Goal: Information Seeking & Learning: Learn about a topic

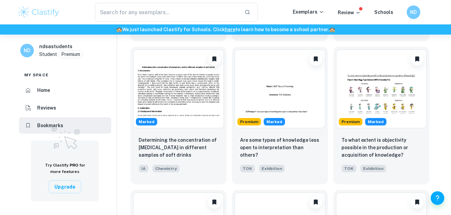
scroll to position [180, 0]
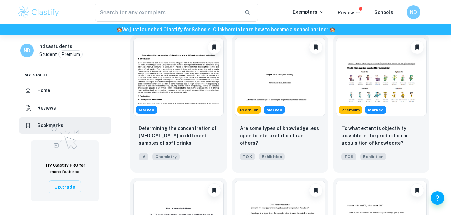
click at [399, 130] on p "To what extent is objectivity possible in the production or acquisition of know…" at bounding box center [382, 135] width 80 height 22
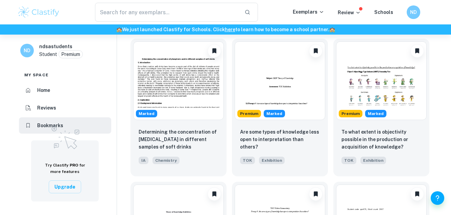
scroll to position [175, 0]
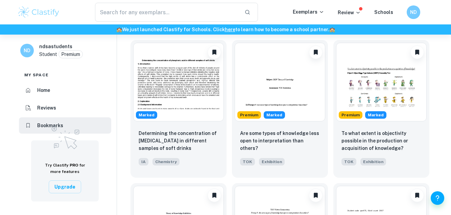
click at [419, 52] on icon "Unbookmark" at bounding box center [418, 52] width 4 height 5
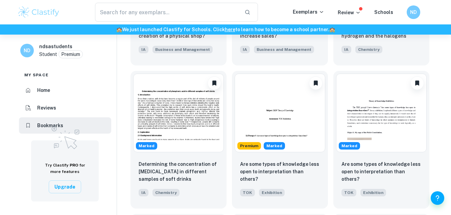
scroll to position [145, 0]
click at [310, 164] on p "Are some types of knowledge less open to interpretation than others?" at bounding box center [280, 171] width 80 height 22
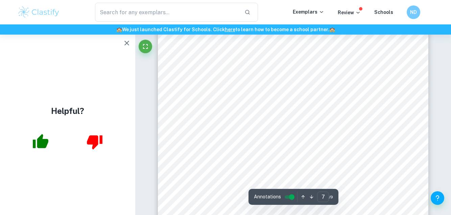
scroll to position [2437, 0]
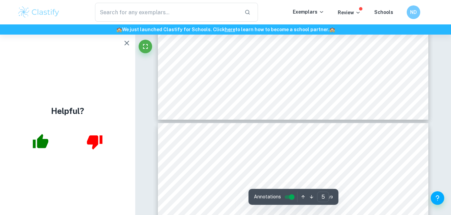
type input "6"
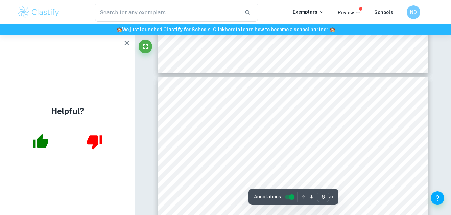
scroll to position [1942, 0]
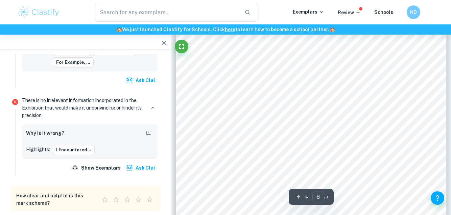
scroll to position [1963, 0]
click at [67, 145] on button "I encountered..." at bounding box center [74, 150] width 42 height 10
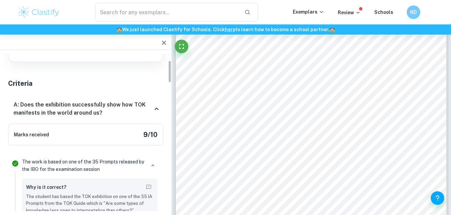
scroll to position [58, 0]
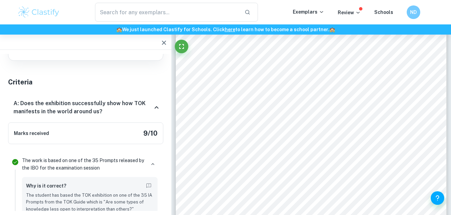
click at [152, 108] on h6 "A: Does the exhibition successfully show how TOK manifests in the world around …" at bounding box center [83, 107] width 139 height 16
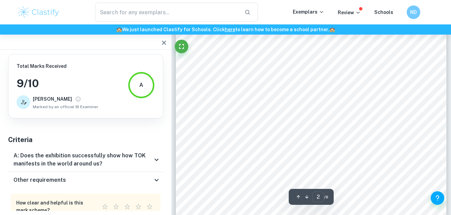
scroll to position [583, 0]
click at [158, 177] on icon at bounding box center [157, 180] width 8 height 8
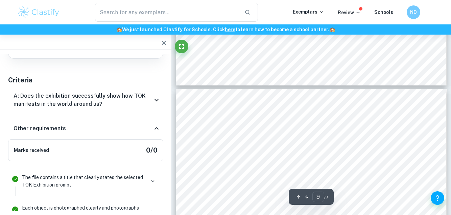
scroll to position [3047, 0]
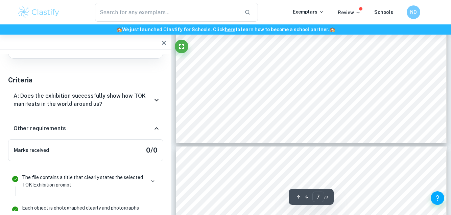
type input "6"
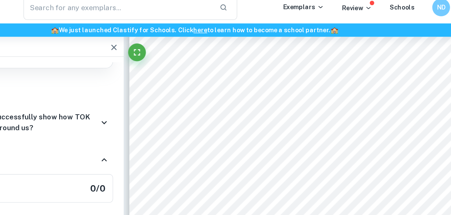
scroll to position [1950, 0]
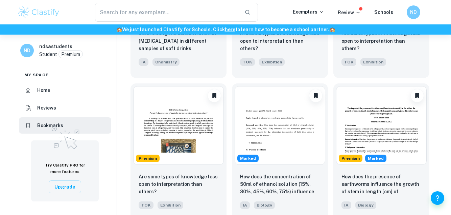
scroll to position [274, 0]
click at [159, 125] on img at bounding box center [178, 125] width 91 height 79
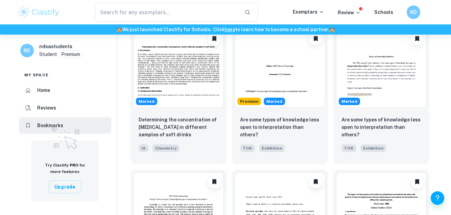
scroll to position [187, 0]
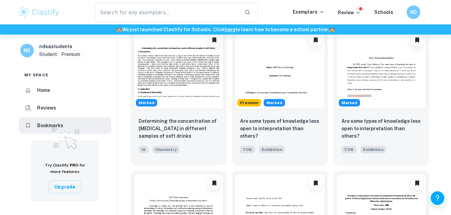
click at [295, 83] on img at bounding box center [280, 69] width 91 height 79
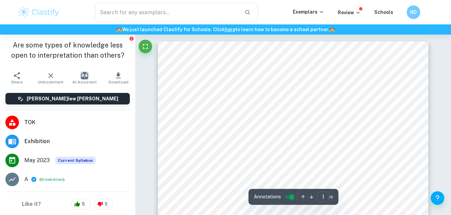
scroll to position [51, 0]
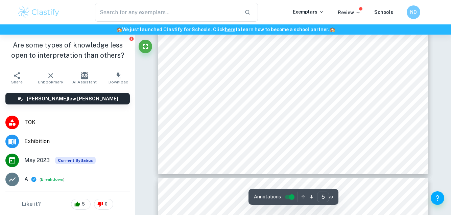
type input "6"
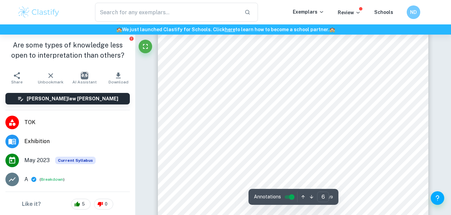
scroll to position [2019, 0]
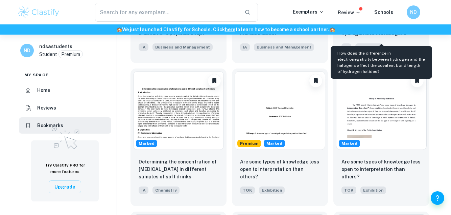
scroll to position [150, 0]
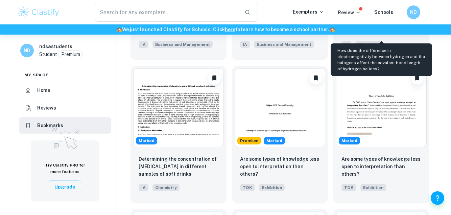
click at [399, 162] on p "Are some types of knowledge less open to interpretation than others?" at bounding box center [382, 166] width 80 height 22
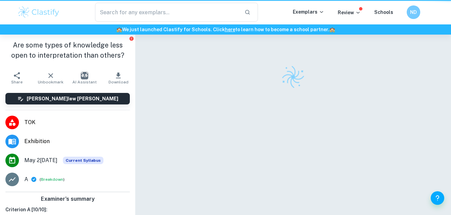
click at [408, 127] on div at bounding box center [293, 136] width 271 height 202
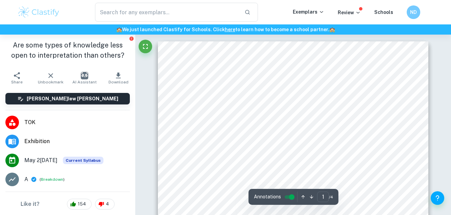
scroll to position [610, 0]
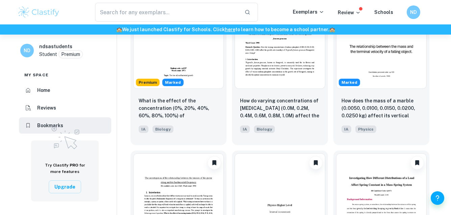
scroll to position [494, 0]
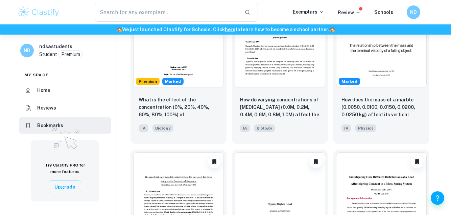
click at [409, 109] on p "How does the mass of a marble (0.0050, 0.0100, 0.0150, 0.0200, 0.0250 kg) affec…" at bounding box center [382, 107] width 80 height 23
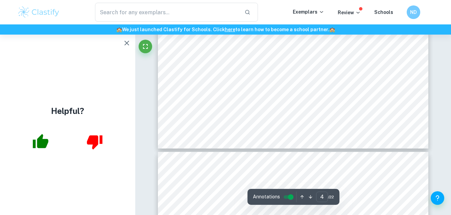
scroll to position [1666, 0]
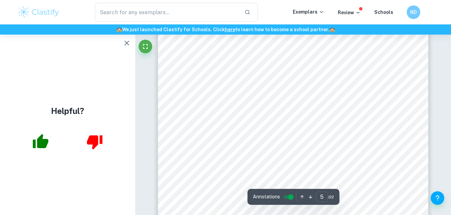
click at [124, 46] on icon "button" at bounding box center [127, 43] width 8 height 8
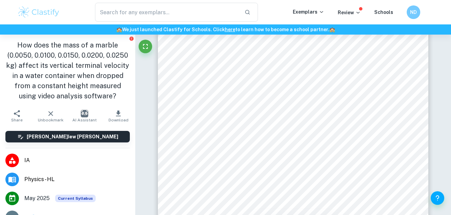
click at [127, 45] on h1 "How does the mass of a marble (0.0050, 0.0100, 0.0150, 0.0200, 0.0250 kg) affec…" at bounding box center [67, 70] width 125 height 61
click at [131, 40] on icon "Report issue" at bounding box center [132, 39] width 4 height 4
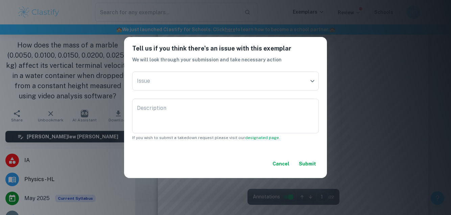
scroll to position [0, 0]
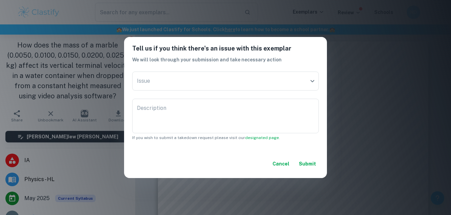
click at [309, 81] on body "We value your privacy We use cookies to enhance your browsing experience, serve…" at bounding box center [225, 142] width 451 height 215
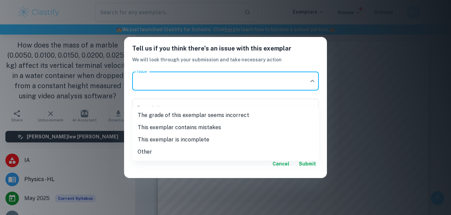
click at [318, 96] on div at bounding box center [225, 107] width 451 height 215
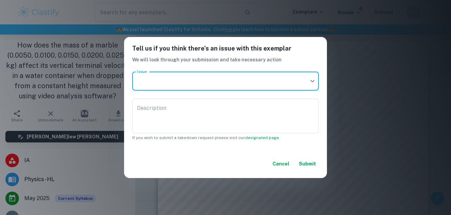
click at [302, 214] on div "Tell us if you think there's an issue with this exemplar We will look through y…" at bounding box center [225, 107] width 451 height 215
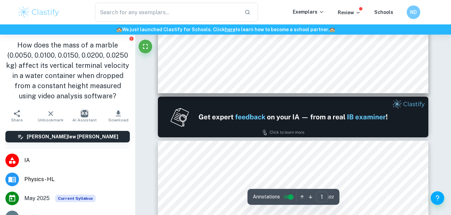
type input "2"
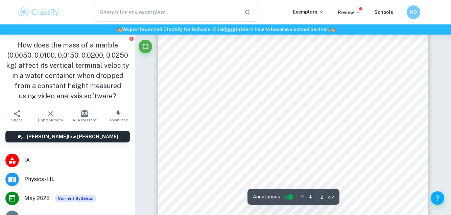
scroll to position [502, 0]
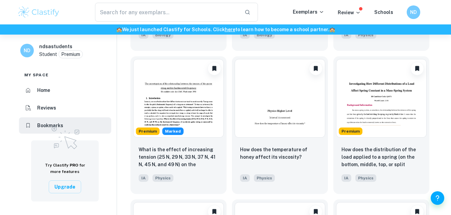
scroll to position [588, 0]
click at [286, 154] on p "How does the temperature of honey affect its viscosity?" at bounding box center [280, 153] width 80 height 15
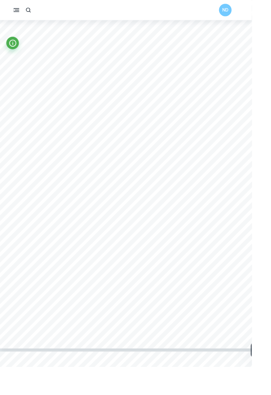
scroll to position [2609, 0]
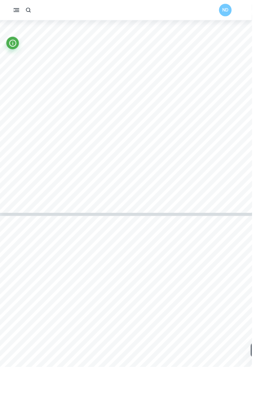
type input "8"
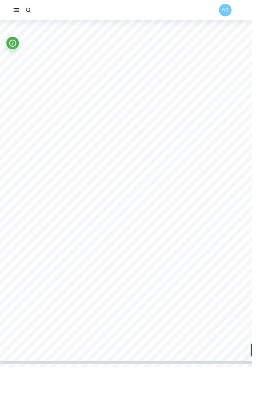
scroll to position [3000, 0]
